Goal: Information Seeking & Learning: Learn about a topic

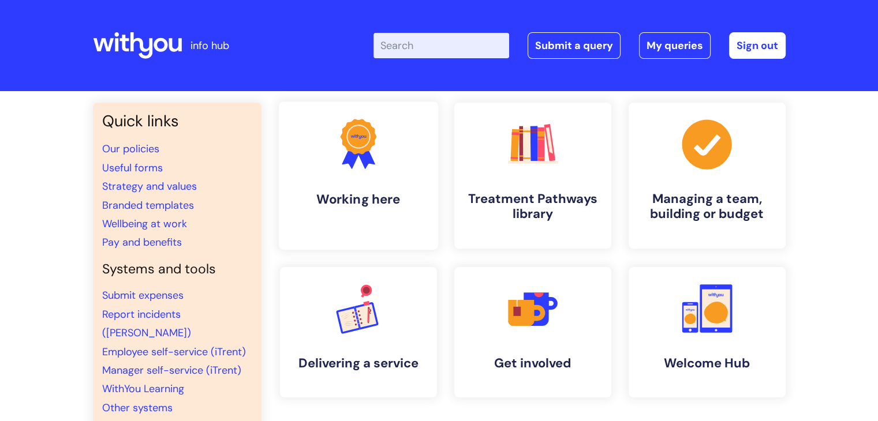
click at [373, 181] on link ".cls-1{fill:#f89b22;}.cls-1,.cls-2,.cls-3{stroke-width:0px;}.cls-2{fill:#2d3cff…" at bounding box center [357, 176] width 159 height 148
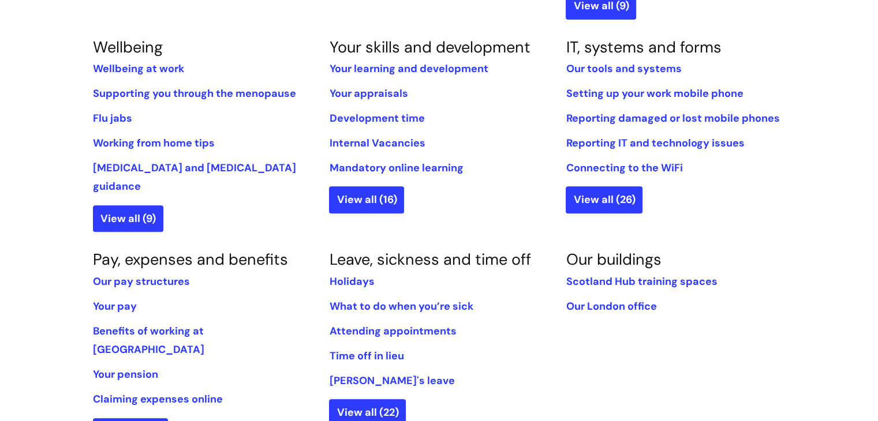
scroll to position [480, 0]
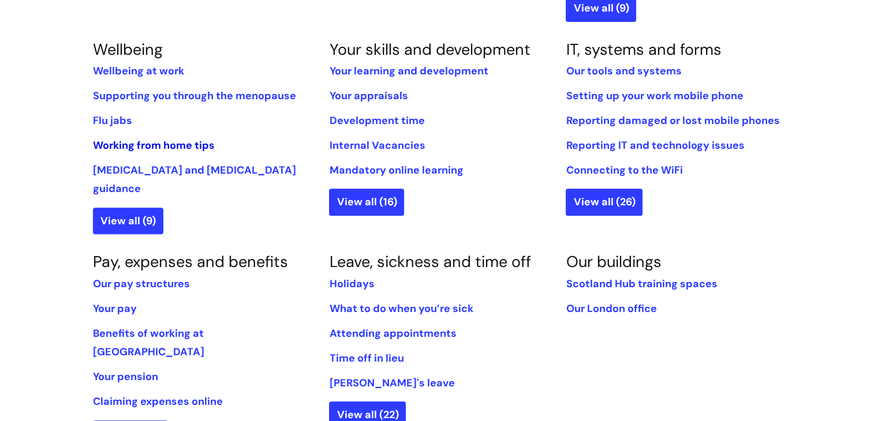
click at [198, 144] on link "Working from home tips" at bounding box center [154, 145] width 122 height 14
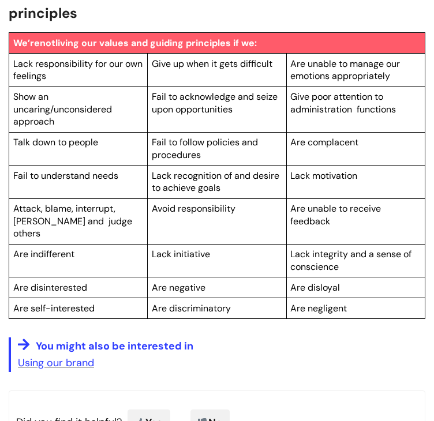
scroll to position [2090, 0]
